Goal: Task Accomplishment & Management: Manage account settings

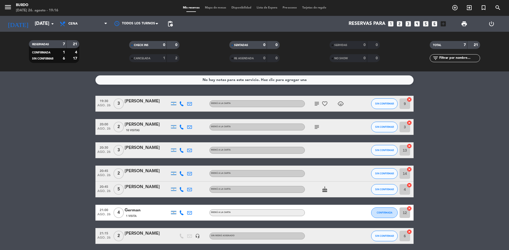
click at [170, 60] on div "2" at bounding box center [173, 58] width 10 height 6
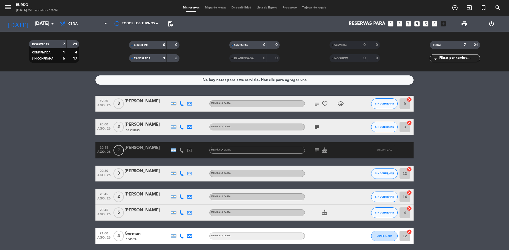
click at [174, 46] on div "0" at bounding box center [173, 45] width 10 height 6
click at [46, 23] on input "[DATE]" at bounding box center [62, 24] width 61 height 11
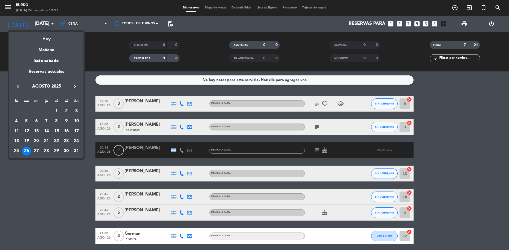
click at [59, 151] on div "29" at bounding box center [56, 151] width 9 height 9
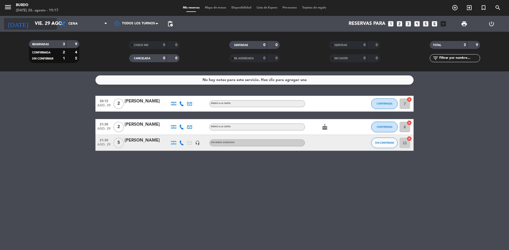
click at [42, 21] on input "vie. 29 ago." at bounding box center [62, 24] width 61 height 11
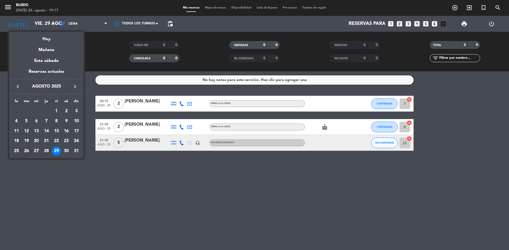
click at [46, 150] on div "28" at bounding box center [46, 151] width 9 height 9
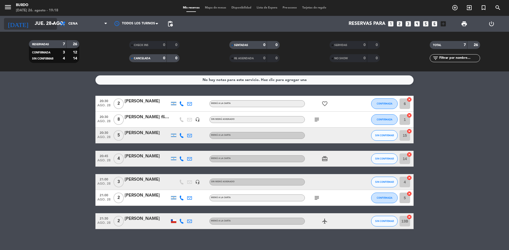
click at [34, 25] on input "jue. 28 ago." at bounding box center [62, 24] width 61 height 11
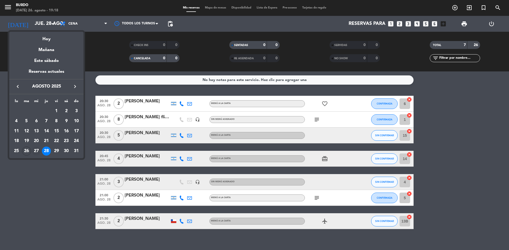
click at [38, 148] on div "27" at bounding box center [36, 151] width 9 height 9
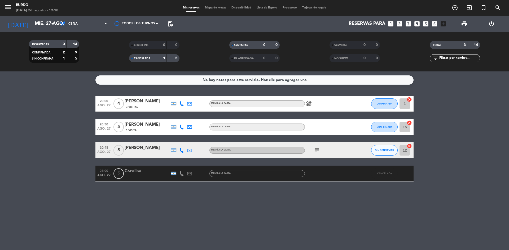
click at [148, 174] on div "Carolina" at bounding box center [147, 171] width 45 height 7
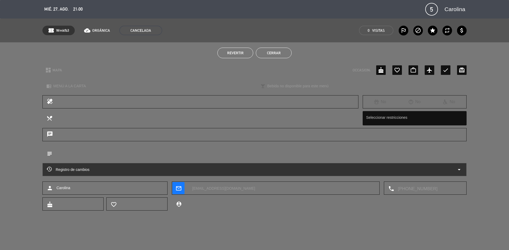
click at [269, 52] on button "Cerrar" at bounding box center [274, 53] width 36 height 11
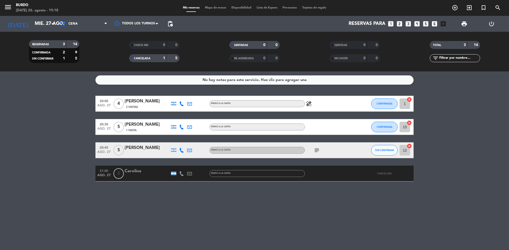
click at [327, 178] on div at bounding box center [329, 174] width 48 height 16
click at [324, 174] on div at bounding box center [329, 174] width 48 height 16
click at [136, 171] on div "Carolina" at bounding box center [147, 171] width 45 height 7
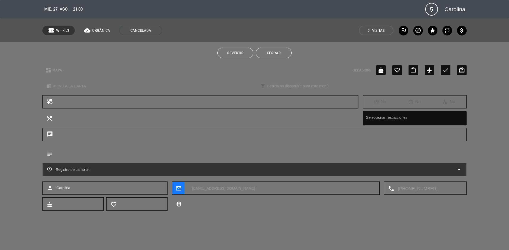
click at [241, 55] on span "Revertir" at bounding box center [235, 53] width 16 height 4
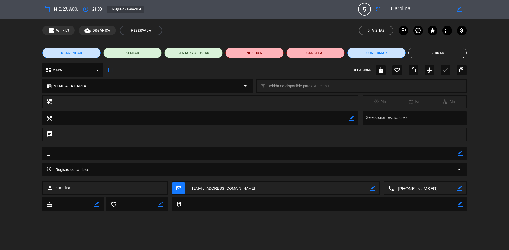
click at [426, 50] on button "Cerrar" at bounding box center [437, 53] width 58 height 11
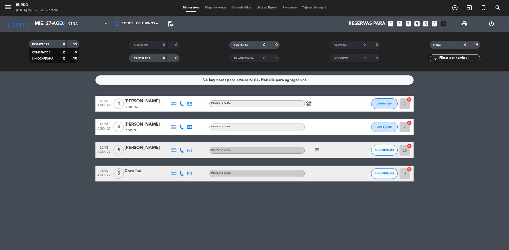
click at [341, 176] on div at bounding box center [329, 174] width 48 height 16
click at [328, 174] on div at bounding box center [329, 174] width 48 height 16
click at [152, 175] on div at bounding box center [147, 177] width 45 height 4
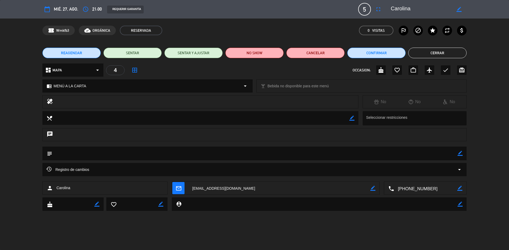
click at [432, 49] on button "Cerrar" at bounding box center [437, 53] width 58 height 11
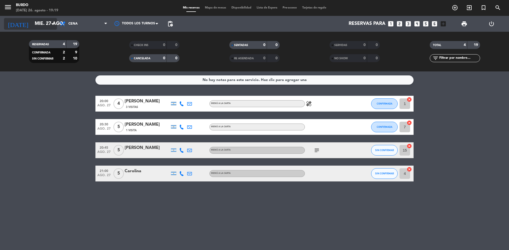
click at [32, 23] on input "mié. 27 ago." at bounding box center [62, 24] width 61 height 11
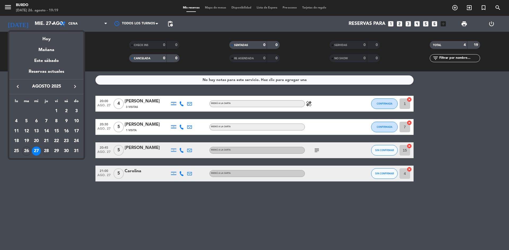
click at [48, 151] on div "28" at bounding box center [46, 151] width 9 height 9
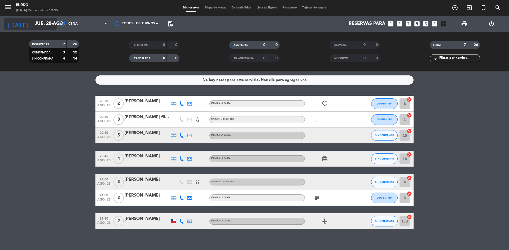
click at [34, 26] on input "jue. 28 ago." at bounding box center [62, 24] width 61 height 11
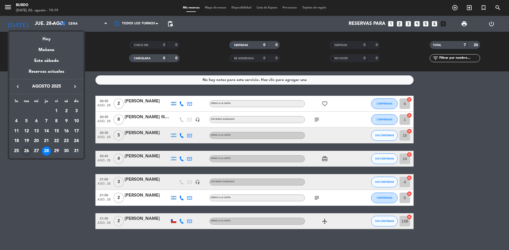
click at [27, 151] on div "26" at bounding box center [26, 151] width 9 height 9
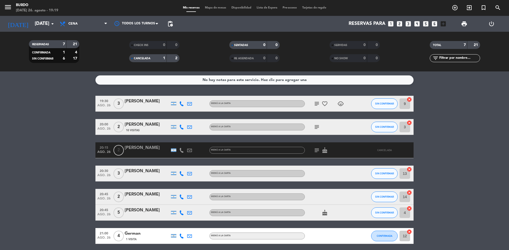
click at [148, 150] on div "[PERSON_NAME]" at bounding box center [147, 148] width 45 height 7
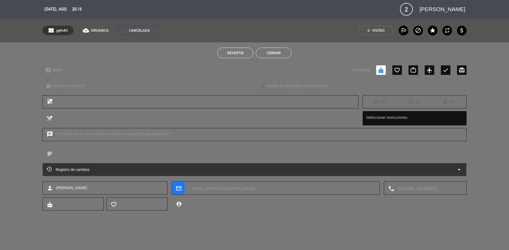
click at [227, 52] on span "Revertir" at bounding box center [235, 53] width 16 height 4
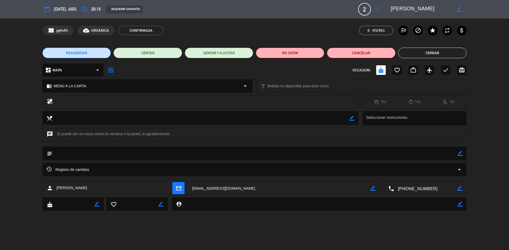
click at [413, 49] on button "Cerrar" at bounding box center [432, 53] width 68 height 11
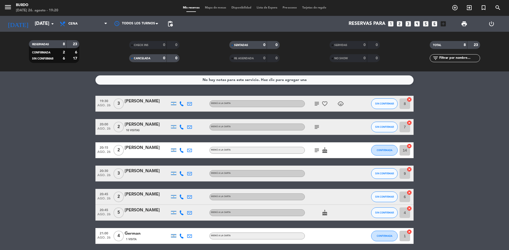
click at [148, 129] on div "10 Visitas" at bounding box center [147, 130] width 45 height 5
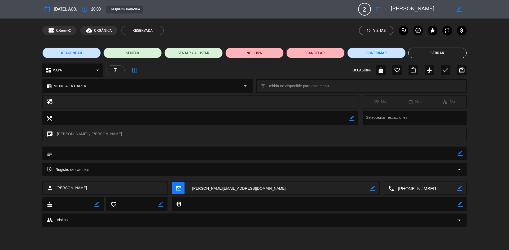
click at [319, 51] on button "Cancelar" at bounding box center [315, 53] width 58 height 11
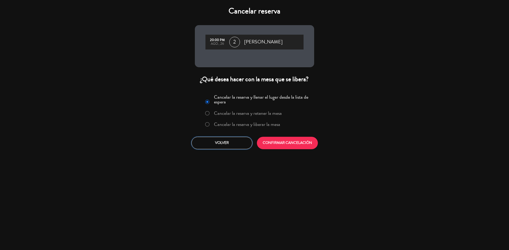
click at [226, 144] on button "Volver" at bounding box center [221, 143] width 61 height 12
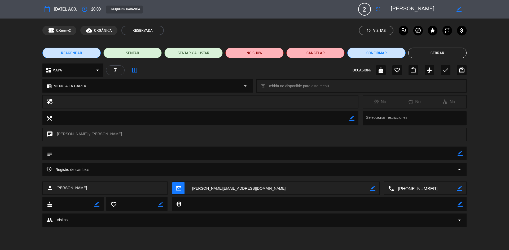
click at [443, 54] on button "Cerrar" at bounding box center [437, 53] width 58 height 11
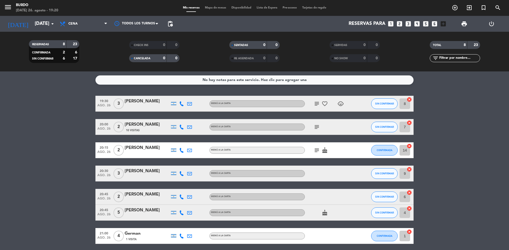
scroll to position [44, 0]
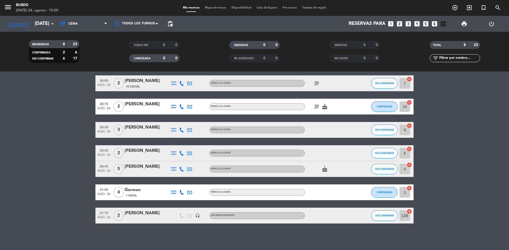
click at [146, 59] on span "CANCELADA" at bounding box center [142, 58] width 16 height 3
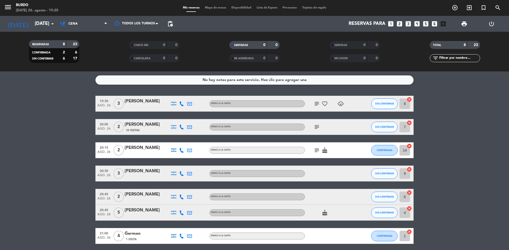
click at [328, 148] on span "cake" at bounding box center [325, 150] width 8 height 6
click at [323, 152] on icon "cake" at bounding box center [324, 150] width 6 height 6
click at [318, 151] on icon "subject" at bounding box center [316, 150] width 6 height 6
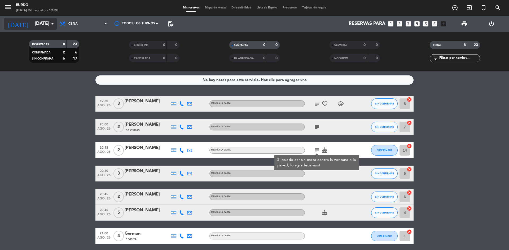
click at [32, 27] on input "[DATE]" at bounding box center [62, 24] width 61 height 11
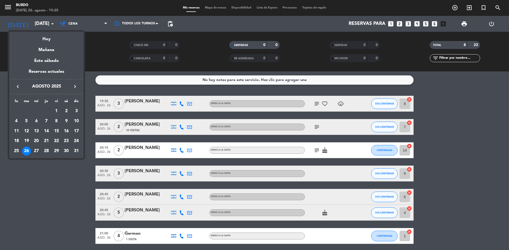
click at [38, 150] on div "27" at bounding box center [36, 151] width 9 height 9
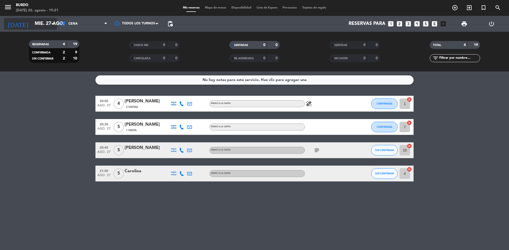
click at [41, 22] on input "mié. 27 ago." at bounding box center [62, 24] width 61 height 11
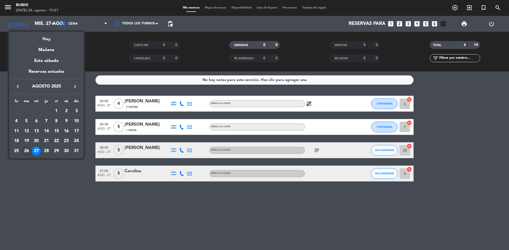
click at [26, 153] on div "26" at bounding box center [26, 151] width 9 height 9
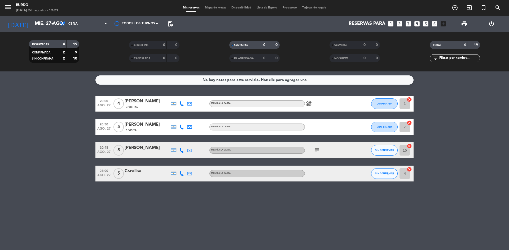
type input "[DATE]"
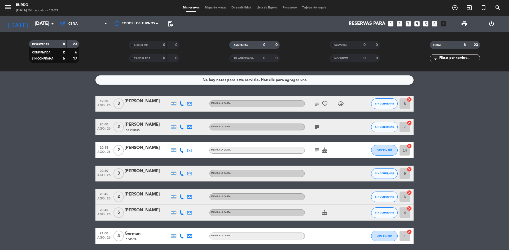
click at [215, 7] on span "Mapa de mesas" at bounding box center [215, 7] width 26 height 3
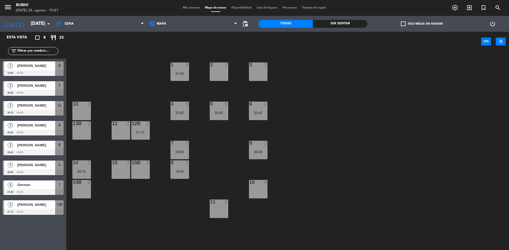
click at [23, 6] on div "Burdo" at bounding box center [37, 5] width 42 height 5
click at [188, 9] on span "Mis reservas" at bounding box center [191, 7] width 22 height 3
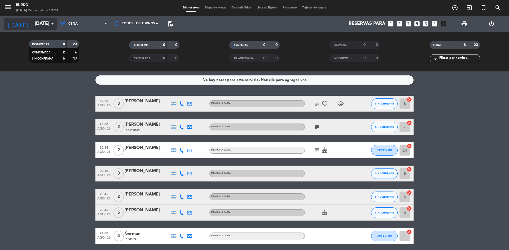
click at [33, 25] on input "[DATE]" at bounding box center [62, 24] width 61 height 11
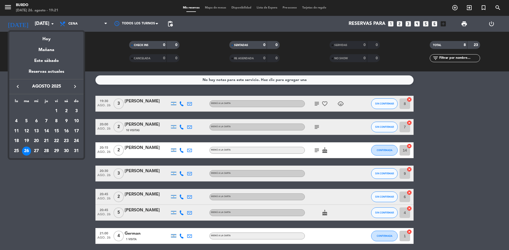
click at [47, 151] on div "28" at bounding box center [46, 151] width 9 height 9
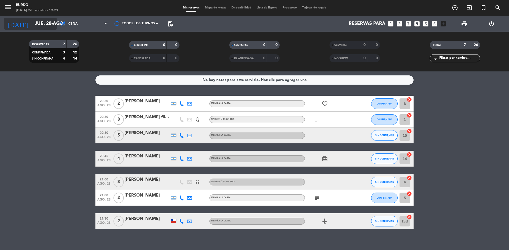
click at [34, 26] on input "jue. 28 ago." at bounding box center [62, 24] width 61 height 11
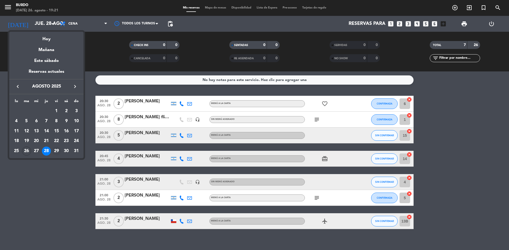
click at [57, 153] on div "29" at bounding box center [56, 151] width 9 height 9
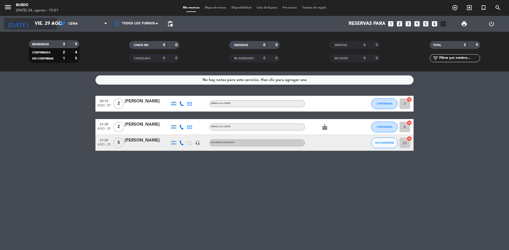
click at [33, 27] on input "vie. 29 ago." at bounding box center [62, 24] width 61 height 11
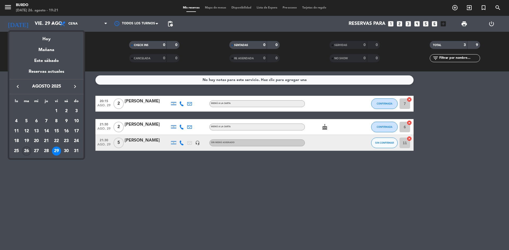
click at [25, 151] on div "26" at bounding box center [26, 151] width 9 height 9
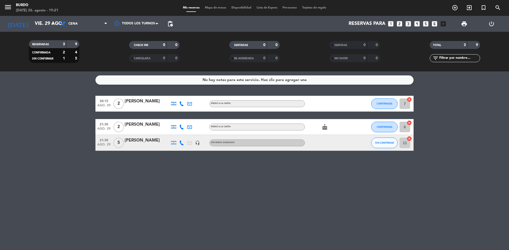
type input "[DATE]"
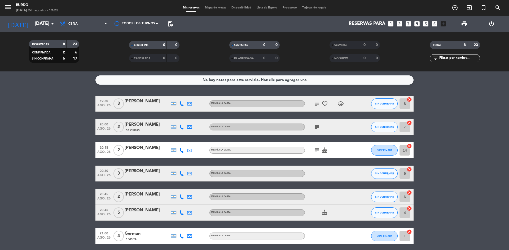
click at [141, 101] on div "[PERSON_NAME]" at bounding box center [147, 101] width 45 height 7
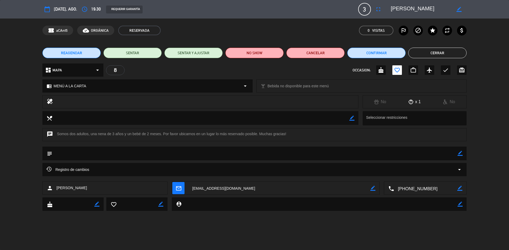
click at [447, 52] on button "Cerrar" at bounding box center [437, 53] width 58 height 11
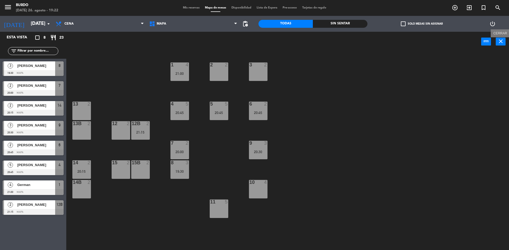
click at [502, 42] on icon "close" at bounding box center [500, 41] width 6 height 6
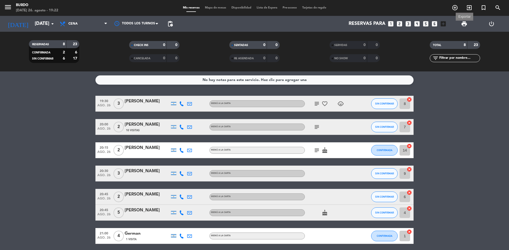
click at [466, 22] on span "print" at bounding box center [464, 24] width 6 height 6
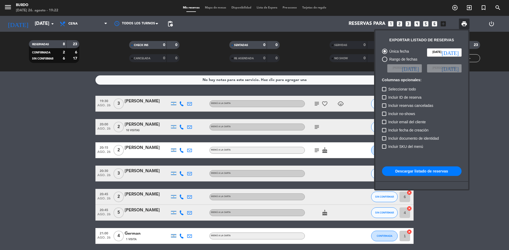
click at [420, 173] on button "Descargar listado de reservas" at bounding box center [421, 172] width 79 height 10
click at [104, 149] on div at bounding box center [254, 125] width 509 height 250
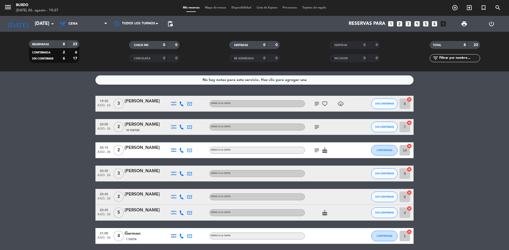
click at [136, 148] on div "[PERSON_NAME]" at bounding box center [147, 148] width 45 height 7
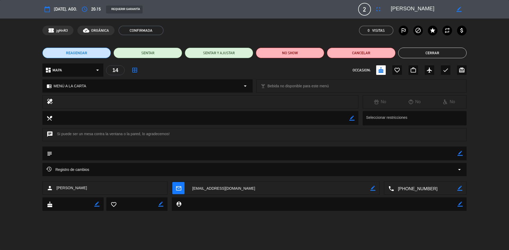
drag, startPoint x: 427, startPoint y: 189, endPoint x: 414, endPoint y: 193, distance: 13.7
click at [414, 193] on textarea at bounding box center [425, 188] width 63 height 13
click at [429, 191] on textarea at bounding box center [425, 188] width 63 height 13
drag, startPoint x: 430, startPoint y: 190, endPoint x: 397, endPoint y: 194, distance: 33.1
click at [397, 194] on textarea at bounding box center [425, 188] width 63 height 13
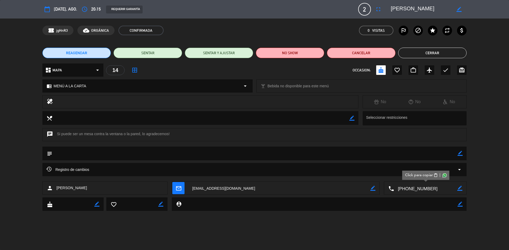
click at [443, 174] on span at bounding box center [444, 175] width 4 height 4
drag, startPoint x: 429, startPoint y: 187, endPoint x: 406, endPoint y: 192, distance: 24.0
click at [406, 192] on textarea at bounding box center [425, 188] width 63 height 13
drag, startPoint x: 429, startPoint y: 189, endPoint x: 405, endPoint y: 192, distance: 24.5
click at [405, 192] on textarea at bounding box center [425, 188] width 63 height 13
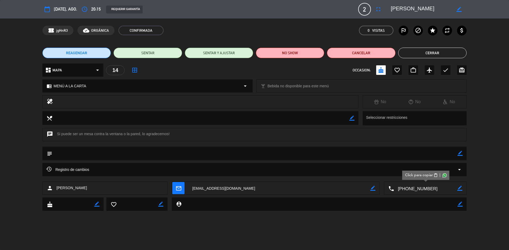
click at [434, 174] on span "content_paste" at bounding box center [436, 176] width 4 height 4
drag, startPoint x: 428, startPoint y: 188, endPoint x: 395, endPoint y: 191, distance: 34.0
click at [395, 191] on textarea at bounding box center [425, 188] width 63 height 13
click at [442, 174] on span at bounding box center [444, 175] width 4 height 4
drag, startPoint x: 429, startPoint y: 189, endPoint x: 398, endPoint y: 194, distance: 31.7
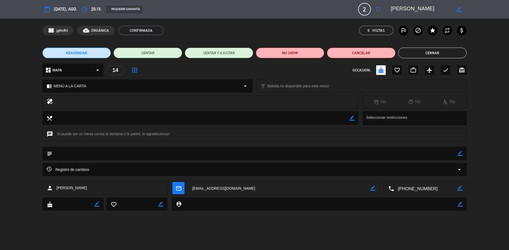
click at [398, 194] on textarea at bounding box center [425, 188] width 63 height 13
click at [436, 176] on span "content_paste" at bounding box center [436, 176] width 4 height 4
drag, startPoint x: 429, startPoint y: 188, endPoint x: 399, endPoint y: 191, distance: 30.3
click at [399, 191] on textarea at bounding box center [425, 188] width 63 height 13
click at [443, 174] on span at bounding box center [444, 175] width 4 height 4
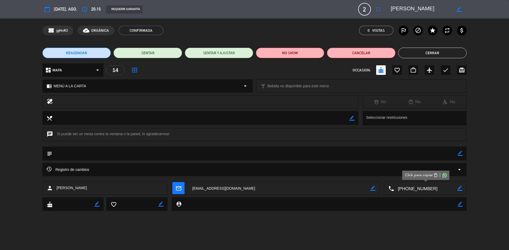
click at [61, 9] on span "[DATE], ago." at bounding box center [65, 9] width 23 height 7
click at [443, 50] on button "Cerrar" at bounding box center [432, 53] width 68 height 11
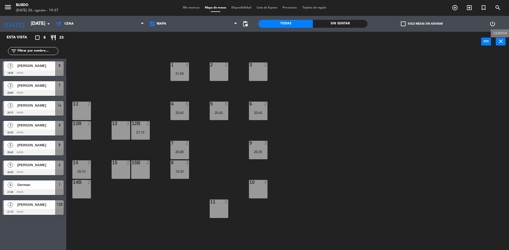
click at [499, 41] on icon "close" at bounding box center [500, 41] width 6 height 6
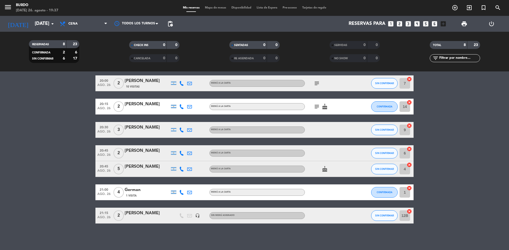
scroll to position [17, 0]
